Goal: Navigation & Orientation: Find specific page/section

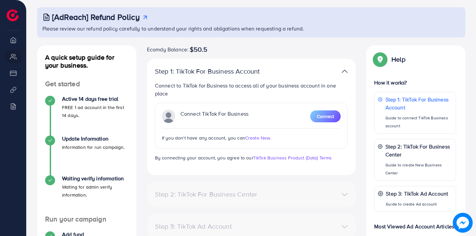
scroll to position [34, 0]
click at [13, 40] on li "Overview" at bounding box center [13, 39] width 26 height 13
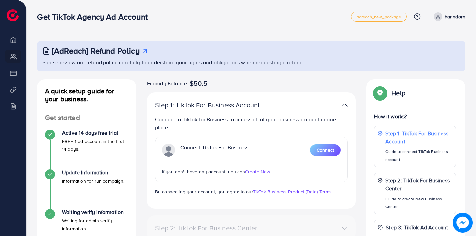
click at [13, 38] on li "Overview" at bounding box center [13, 39] width 26 height 13
click at [15, 41] on li "Overview" at bounding box center [13, 39] width 26 height 13
click at [14, 40] on li "Overview" at bounding box center [13, 39] width 26 height 13
click at [15, 41] on li "Overview" at bounding box center [13, 39] width 26 height 13
click at [13, 57] on li "My ad accounts" at bounding box center [13, 56] width 26 height 13
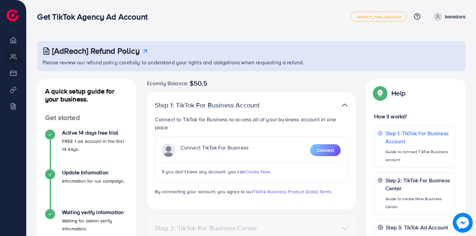
click at [12, 42] on li "Overview" at bounding box center [13, 39] width 26 height 13
click at [14, 15] on img at bounding box center [13, 15] width 12 height 12
